Goal: Information Seeking & Learning: Learn about a topic

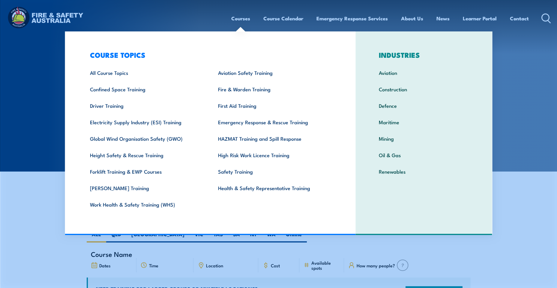
click at [242, 17] on link "Courses" at bounding box center [240, 18] width 19 height 16
